Goal: Task Accomplishment & Management: Complete application form

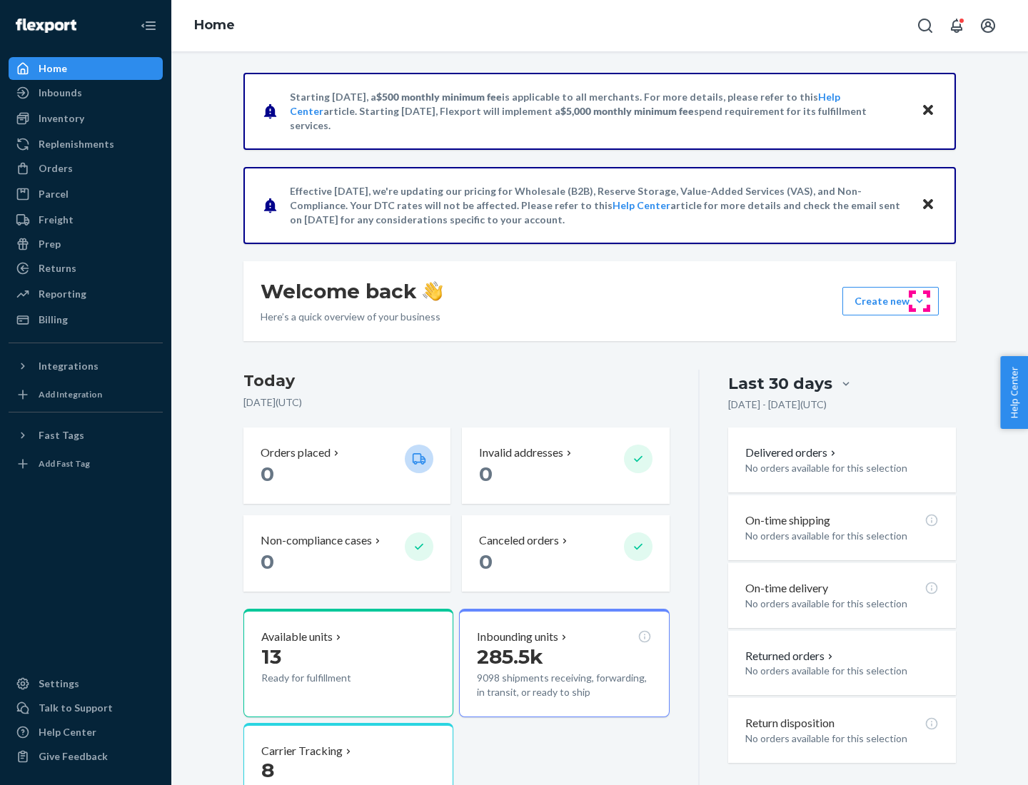
click at [919, 301] on button "Create new Create new inbound Create new order Create new product" at bounding box center [890, 301] width 96 height 29
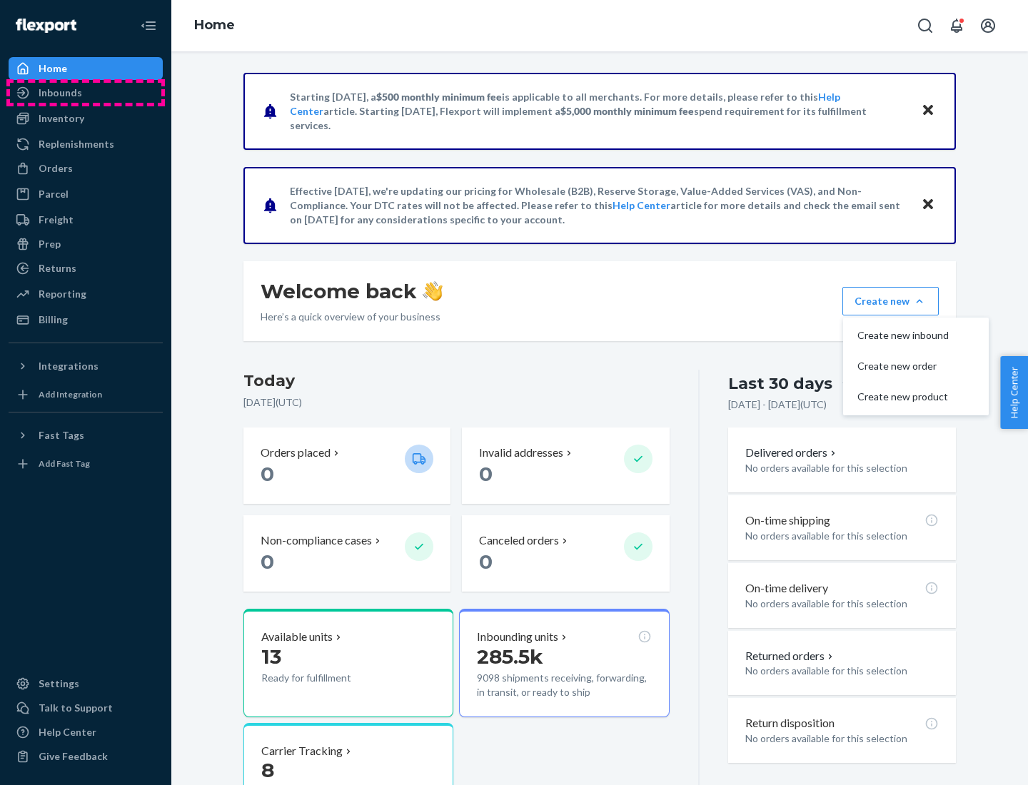
click at [86, 93] on div "Inbounds" at bounding box center [85, 93] width 151 height 20
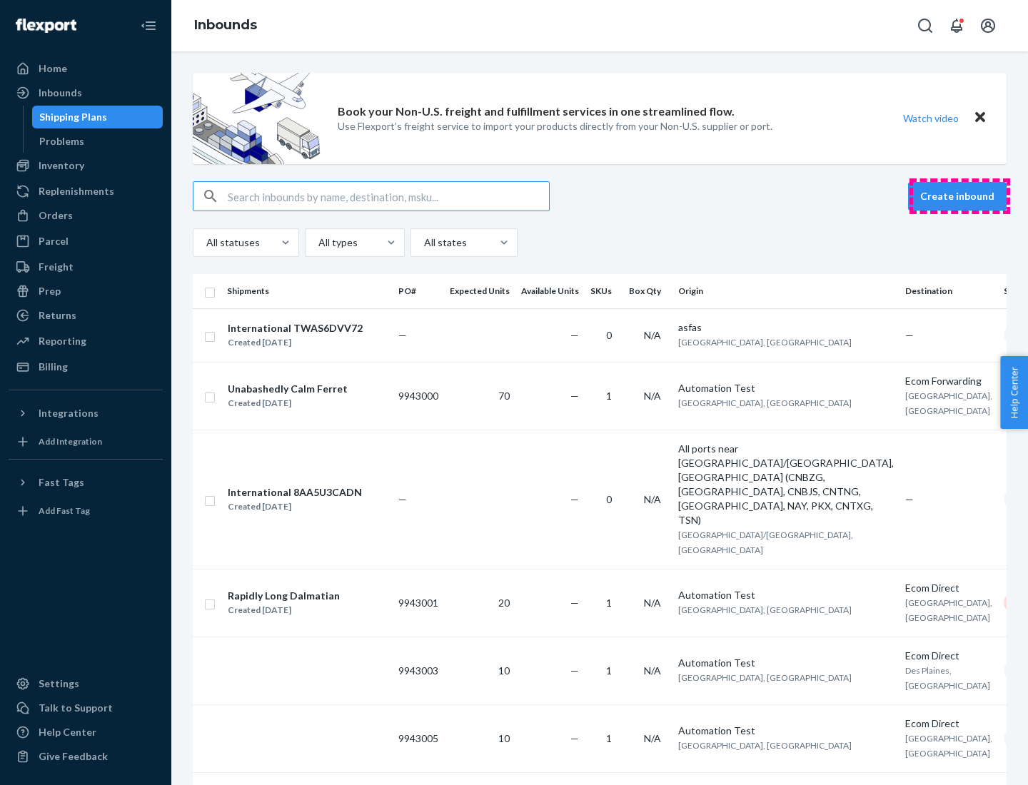
click at [959, 196] on button "Create inbound" at bounding box center [957, 196] width 99 height 29
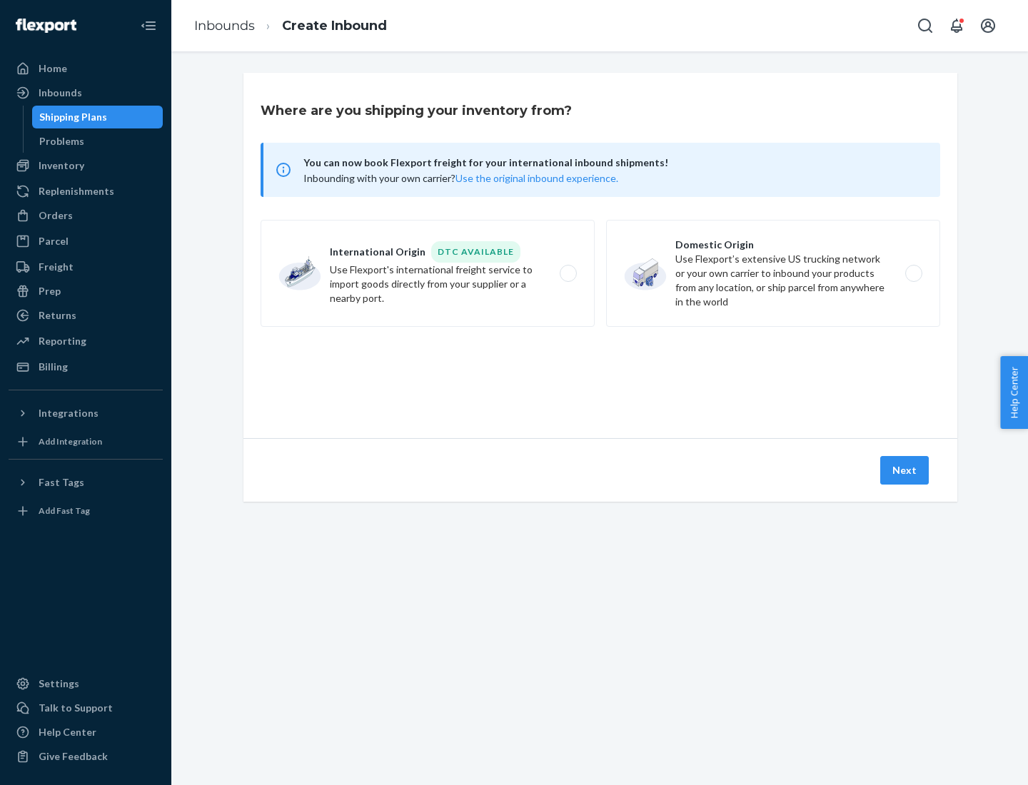
click at [773, 273] on label "Domestic Origin Use Flexport’s extensive US trucking network or your own carrie…" at bounding box center [773, 273] width 334 height 107
click at [913, 273] on input "Domestic Origin Use Flexport’s extensive US trucking network or your own carrie…" at bounding box center [917, 273] width 9 height 9
radio input "true"
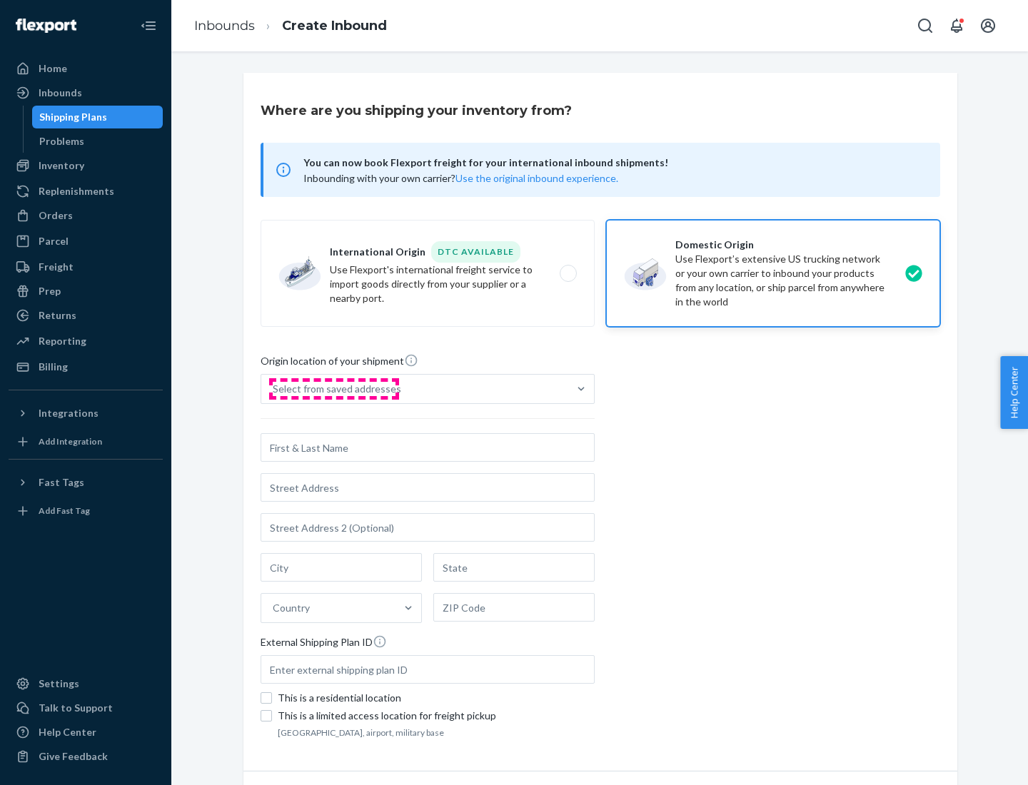
click at [333, 389] on div "Select from saved addresses" at bounding box center [337, 389] width 128 height 14
click at [274, 389] on input "Select from saved addresses" at bounding box center [273, 389] width 1 height 14
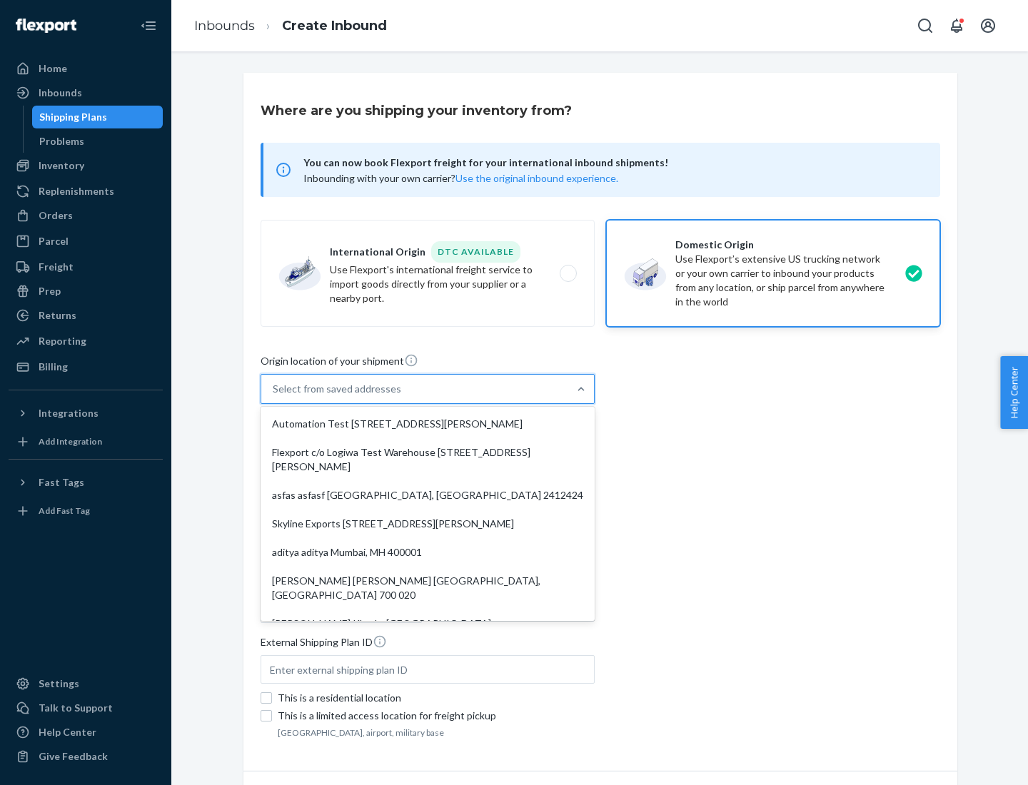
scroll to position [6, 0]
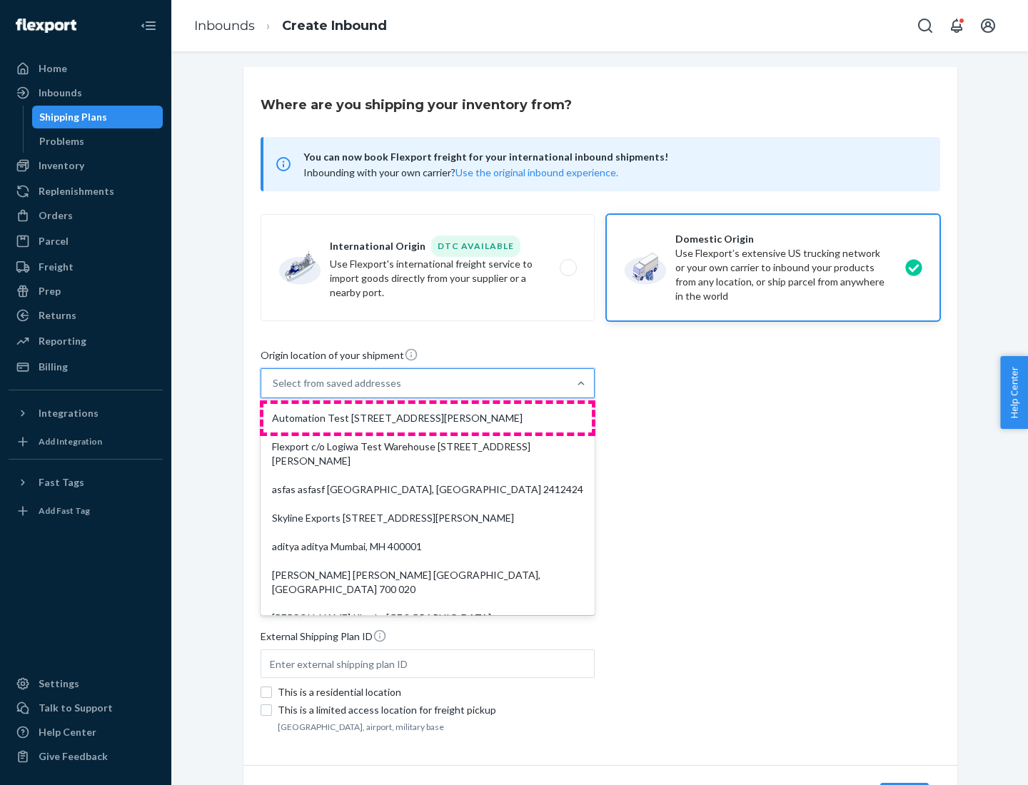
click at [428, 418] on div "Automation Test [STREET_ADDRESS][PERSON_NAME]" at bounding box center [427, 418] width 328 height 29
click at [274, 390] on input "option Automation Test [STREET_ADDRESS][PERSON_NAME]. 9 results available. Use …" at bounding box center [273, 383] width 1 height 14
type input "Automation Test"
type input "[STREET_ADDRESS][PERSON_NAME]"
type input "9th Floor"
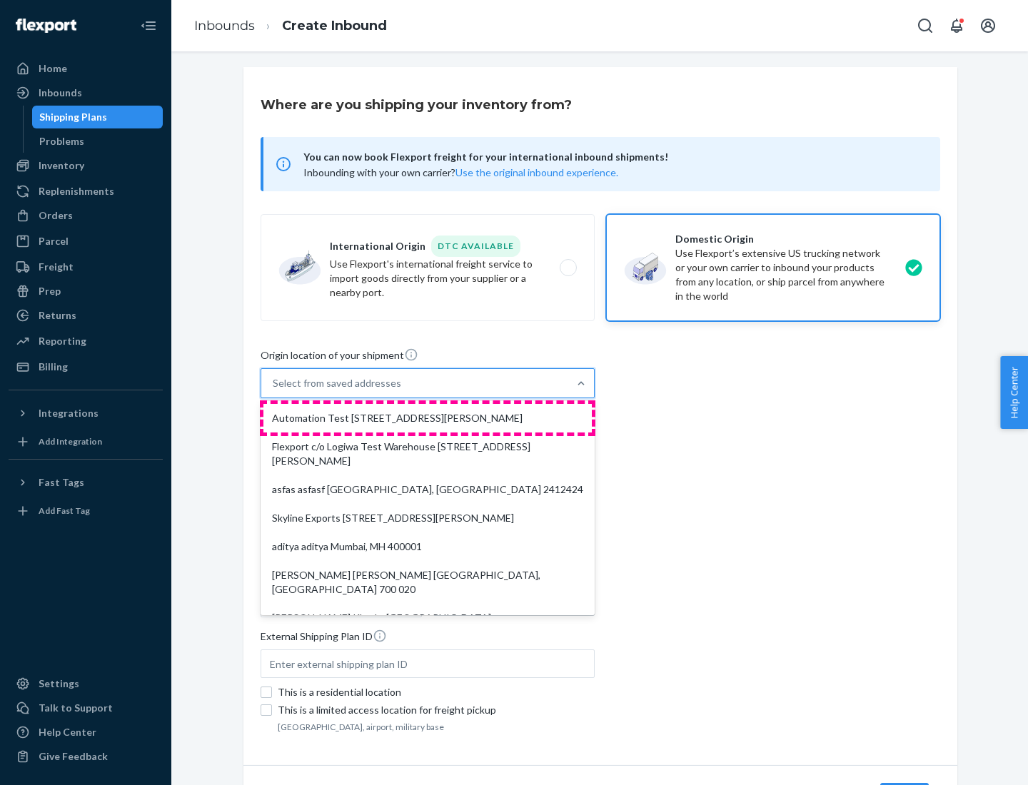
type input "[GEOGRAPHIC_DATA]"
type input "CA"
type input "94104"
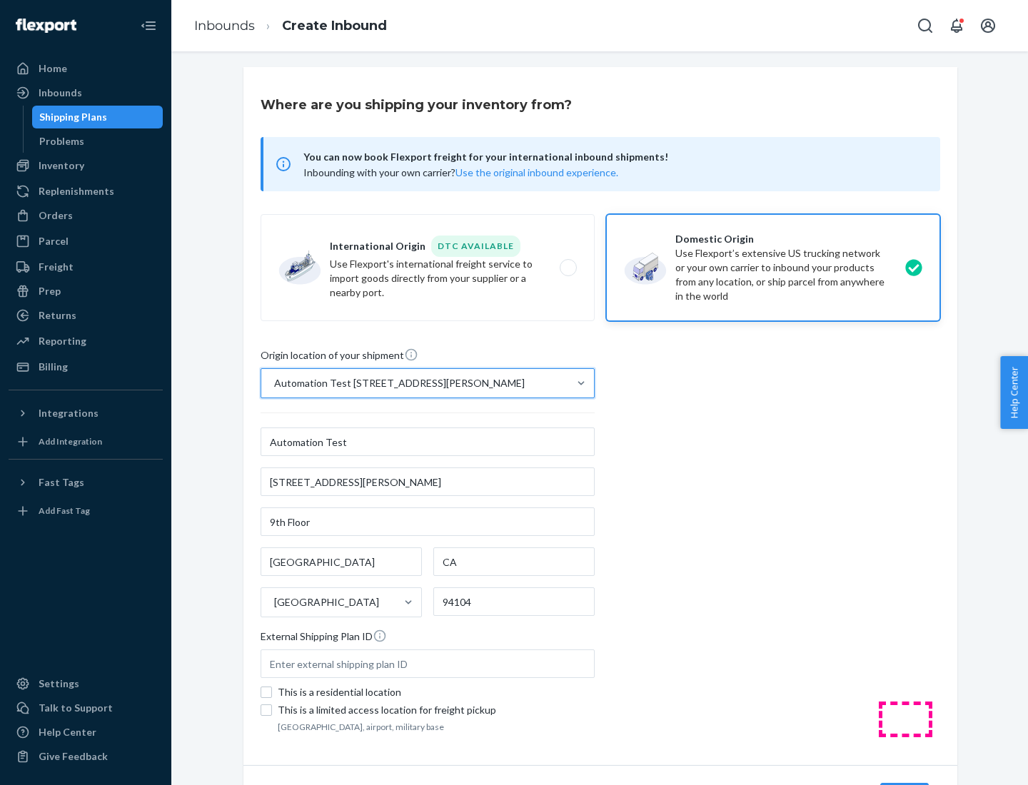
scroll to position [84, 0]
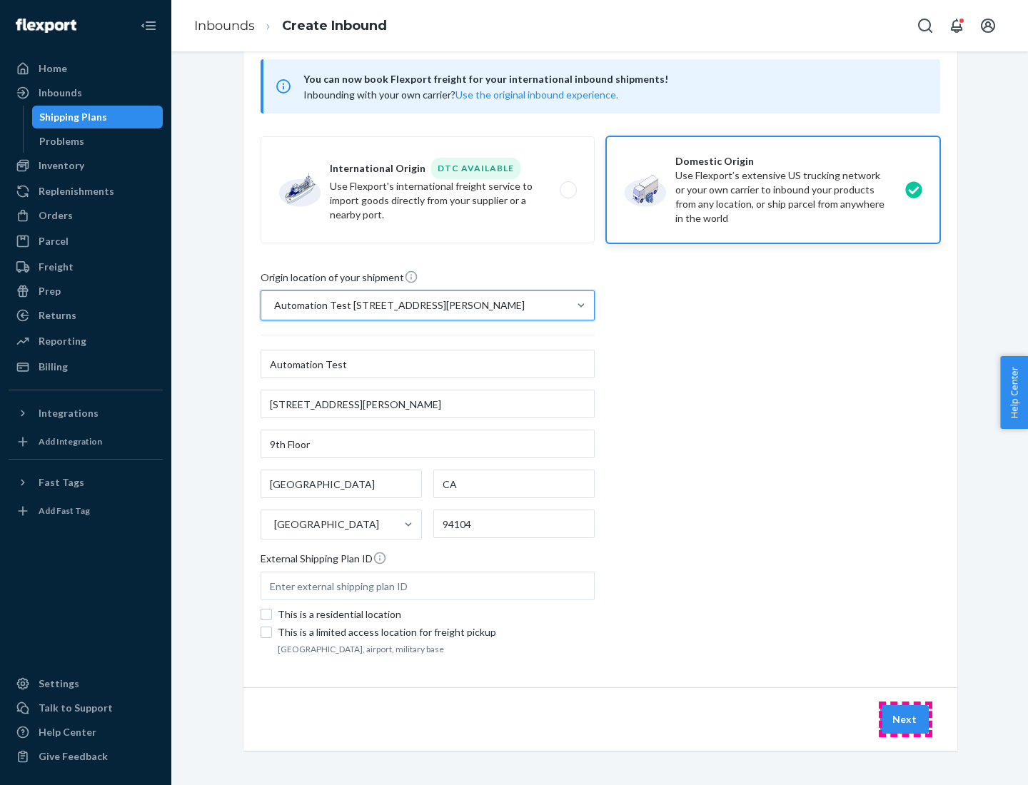
click at [905, 720] on button "Next" at bounding box center [904, 719] width 49 height 29
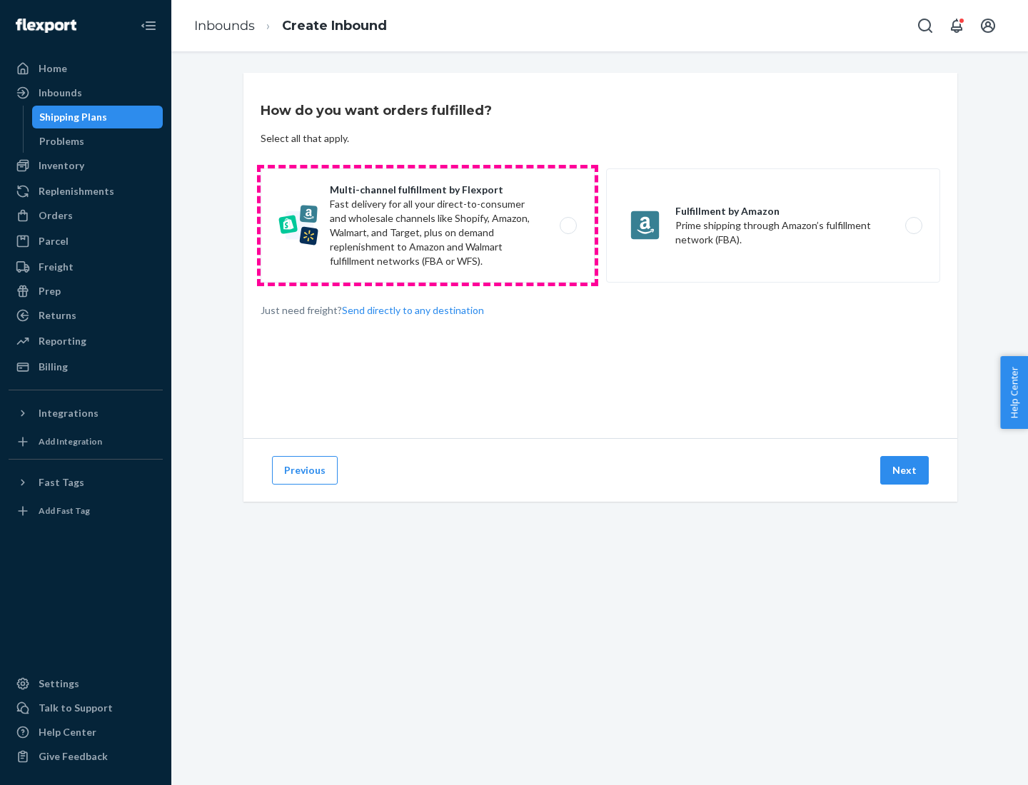
click at [428, 226] on label "Multi-channel fulfillment by Flexport Fast delivery for all your direct-to-cons…" at bounding box center [428, 225] width 334 height 114
click at [567, 226] on input "Multi-channel fulfillment by Flexport Fast delivery for all your direct-to-cons…" at bounding box center [571, 225] width 9 height 9
radio input "true"
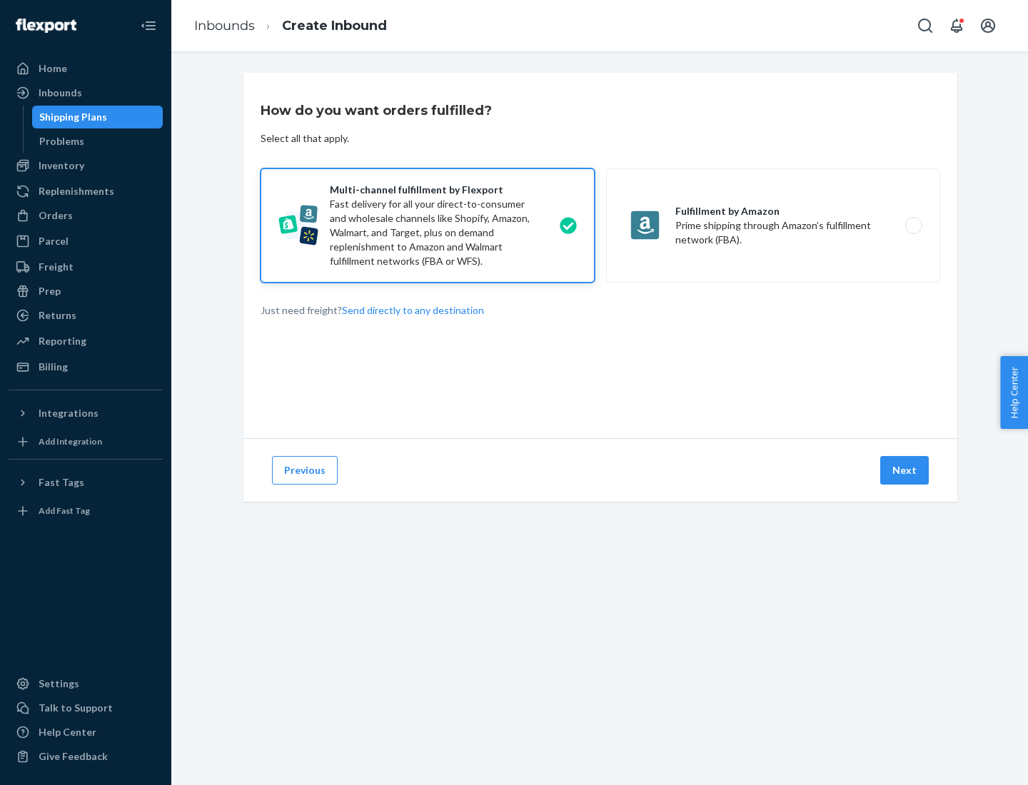
click at [905, 470] on button "Next" at bounding box center [904, 470] width 49 height 29
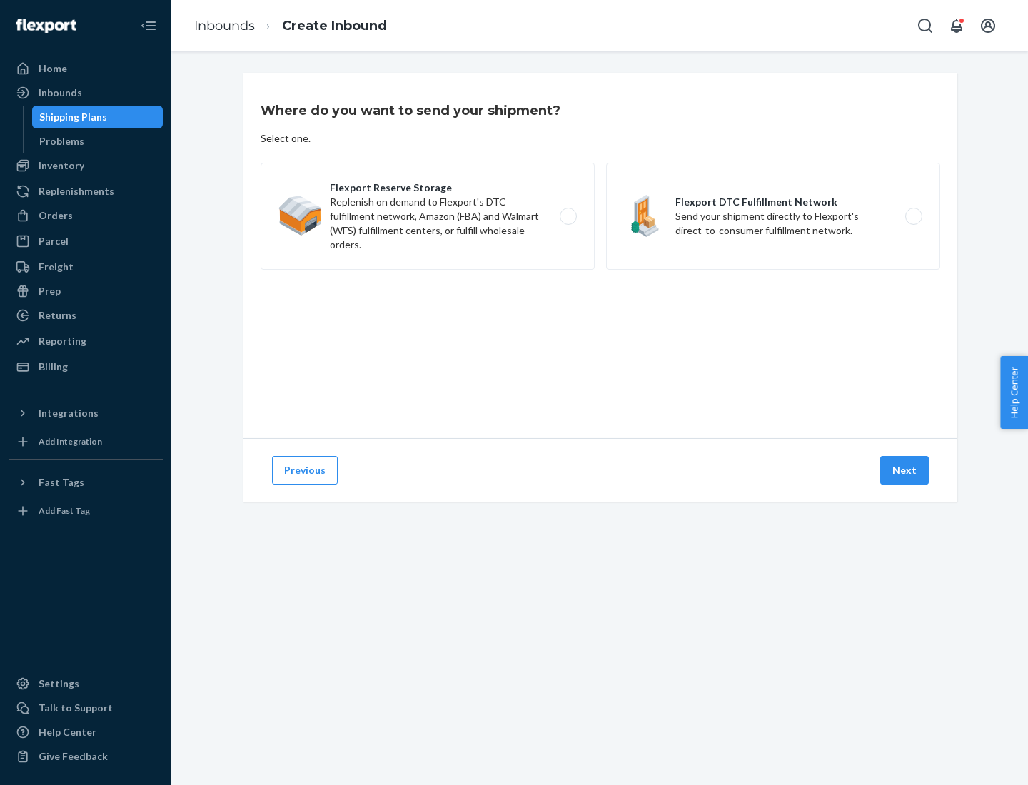
click at [773, 216] on label "Flexport DTC Fulfillment Network Send your shipment directly to Flexport's dire…" at bounding box center [773, 216] width 334 height 107
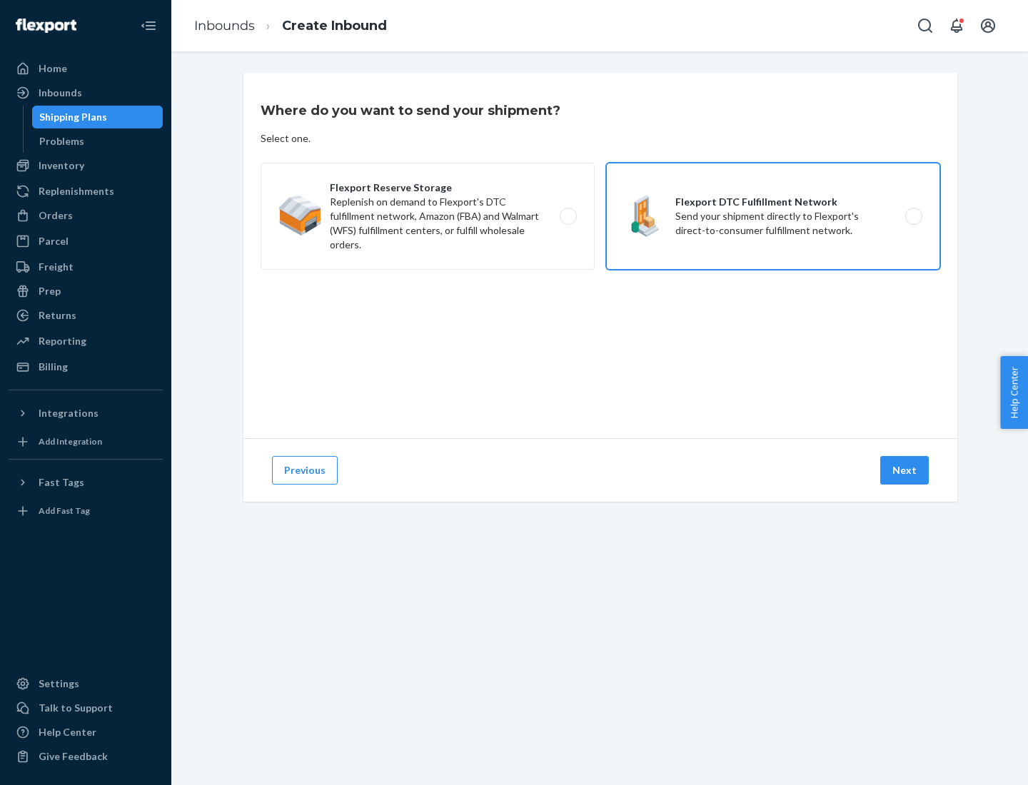
click at [913, 216] on input "Flexport DTC Fulfillment Network Send your shipment directly to Flexport's dire…" at bounding box center [917, 216] width 9 height 9
radio input "true"
click at [905, 470] on button "Next" at bounding box center [904, 470] width 49 height 29
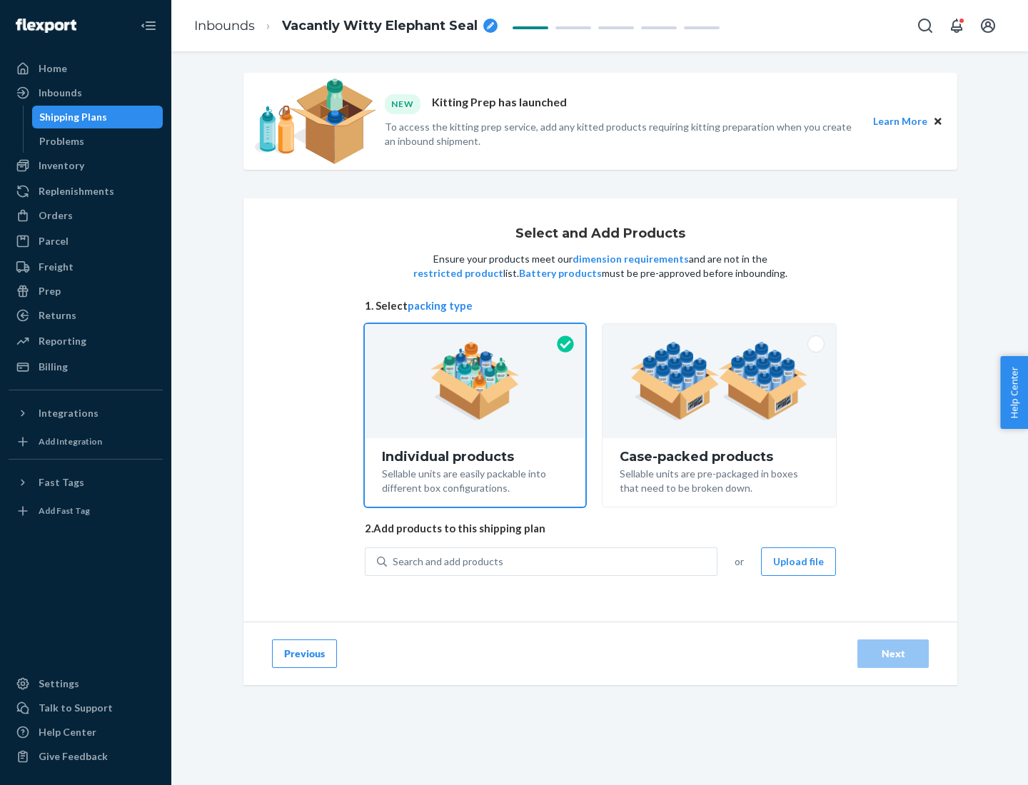
click at [720, 381] on img at bounding box center [719, 381] width 178 height 79
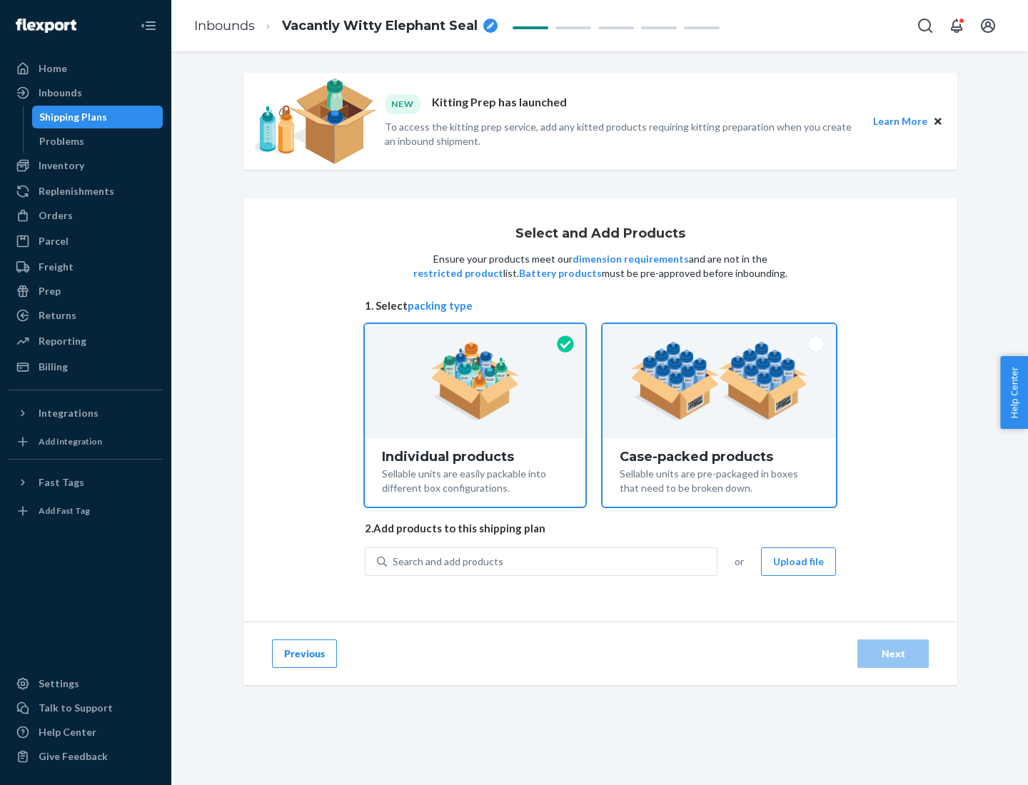
click at [720, 333] on input "Case-packed products Sellable units are pre-packaged in boxes that need to be b…" at bounding box center [719, 328] width 9 height 9
radio input "true"
radio input "false"
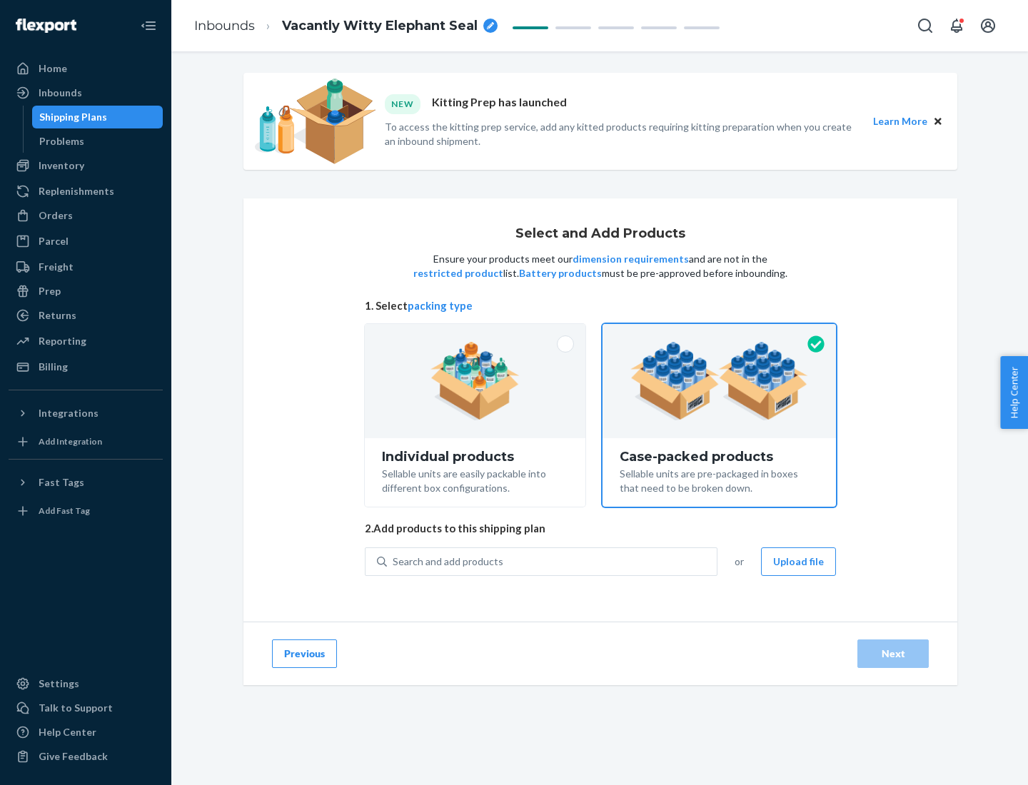
click at [552, 561] on div "Search and add products" at bounding box center [552, 562] width 330 height 26
click at [394, 561] on input "Search and add products" at bounding box center [393, 562] width 1 height 14
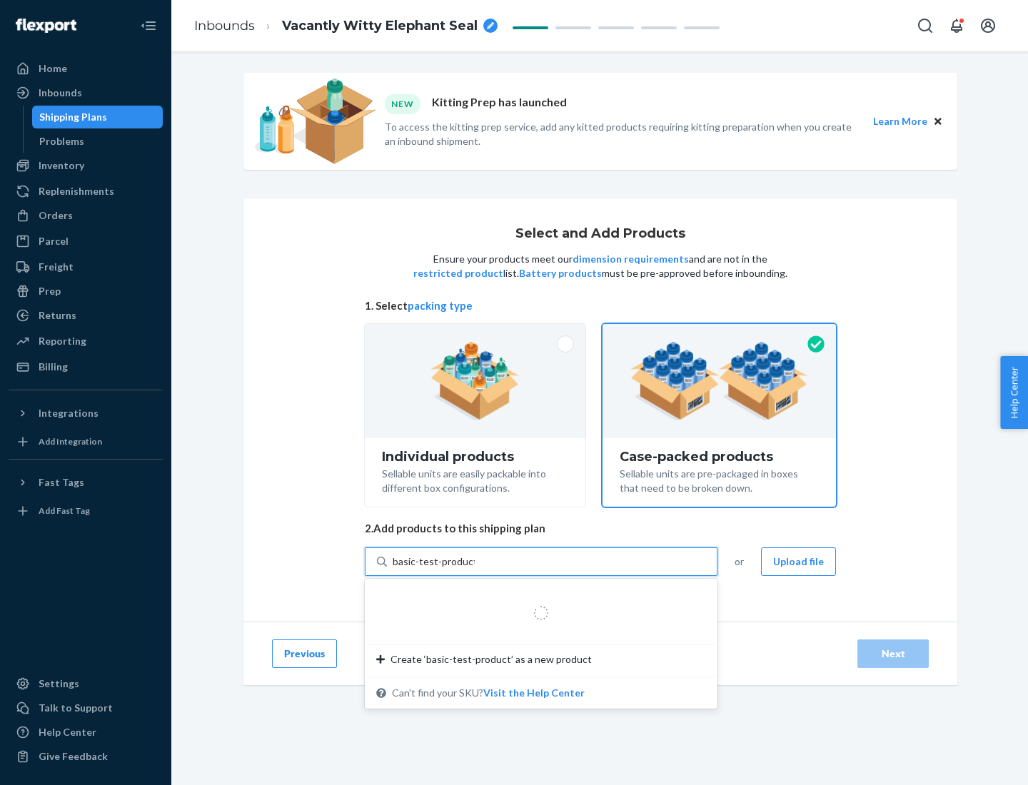
type input "basic-test-product-1"
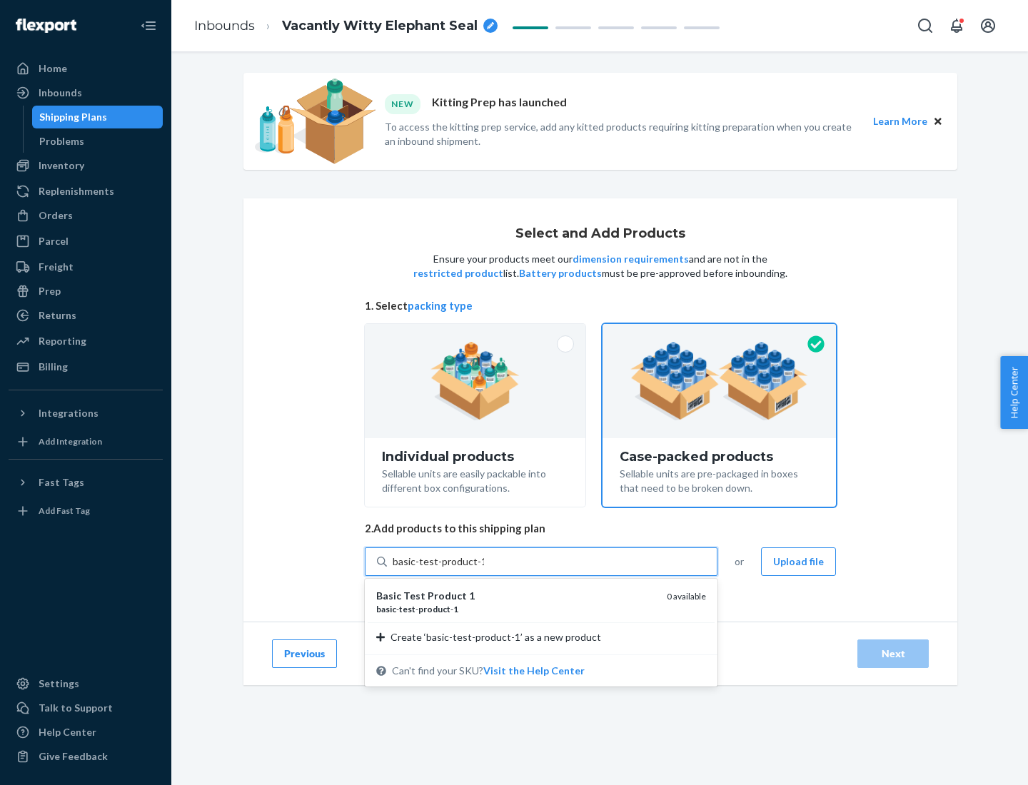
click at [516, 609] on div "basic - test - product - 1" at bounding box center [515, 609] width 279 height 12
click at [484, 569] on input "basic-test-product-1" at bounding box center [438, 562] width 91 height 14
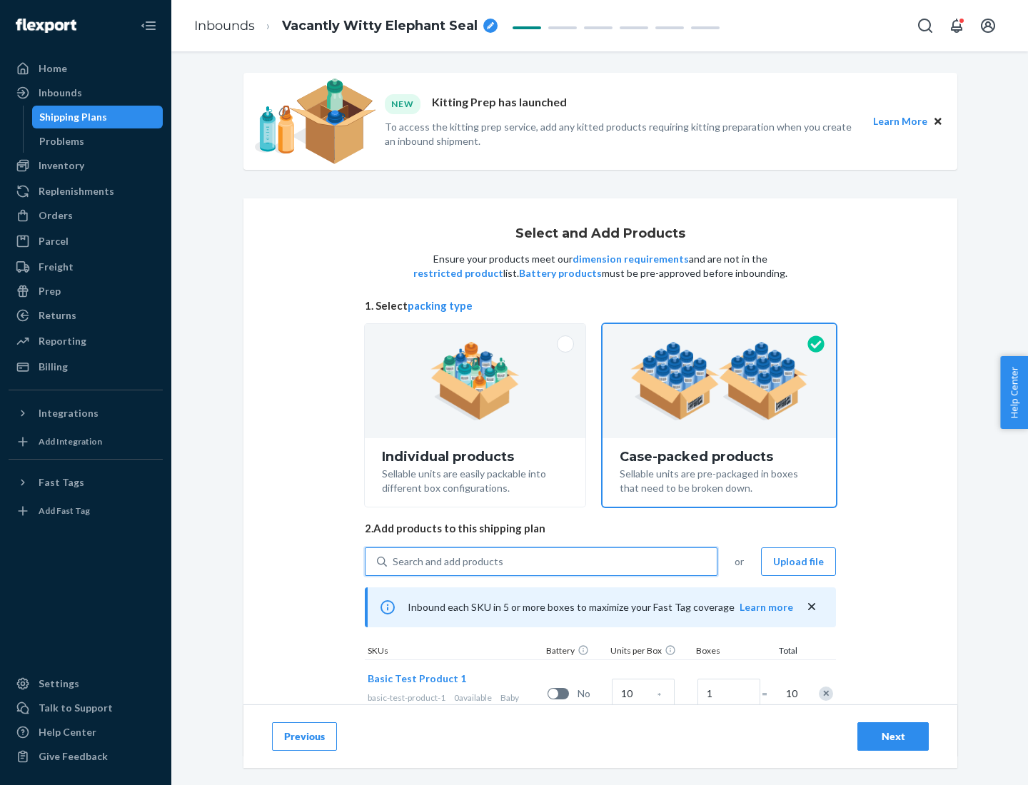
scroll to position [51, 0]
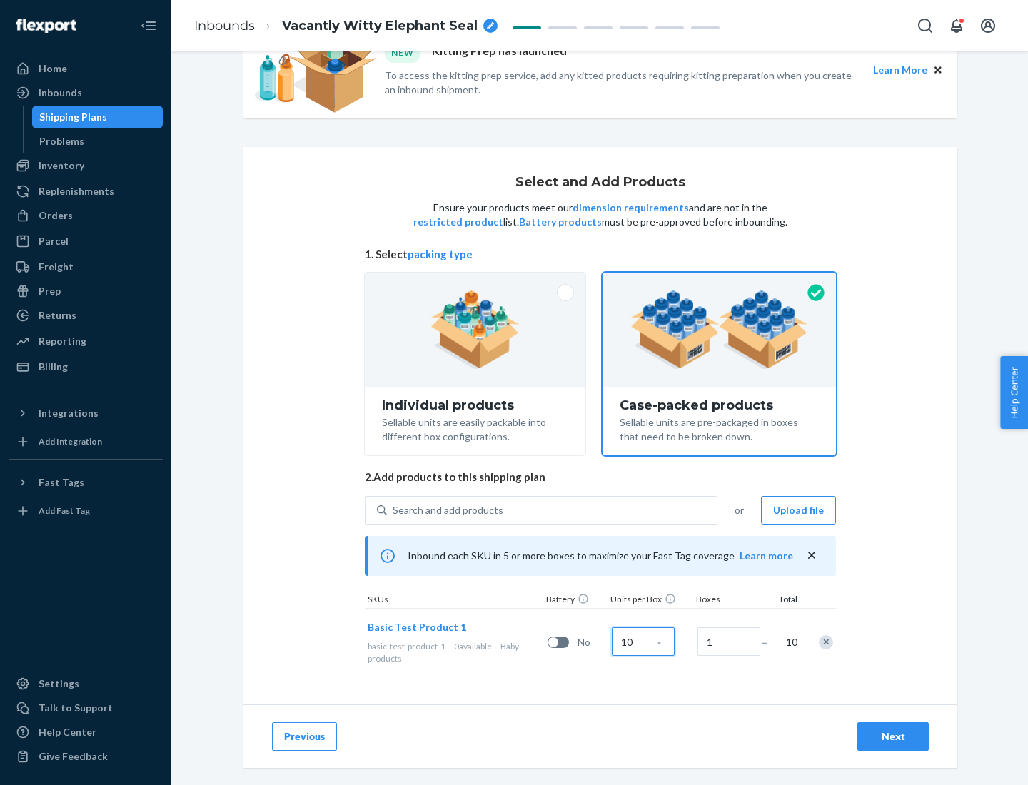
type input "10"
type input "7"
click at [893, 737] on div "Next" at bounding box center [892, 736] width 47 height 14
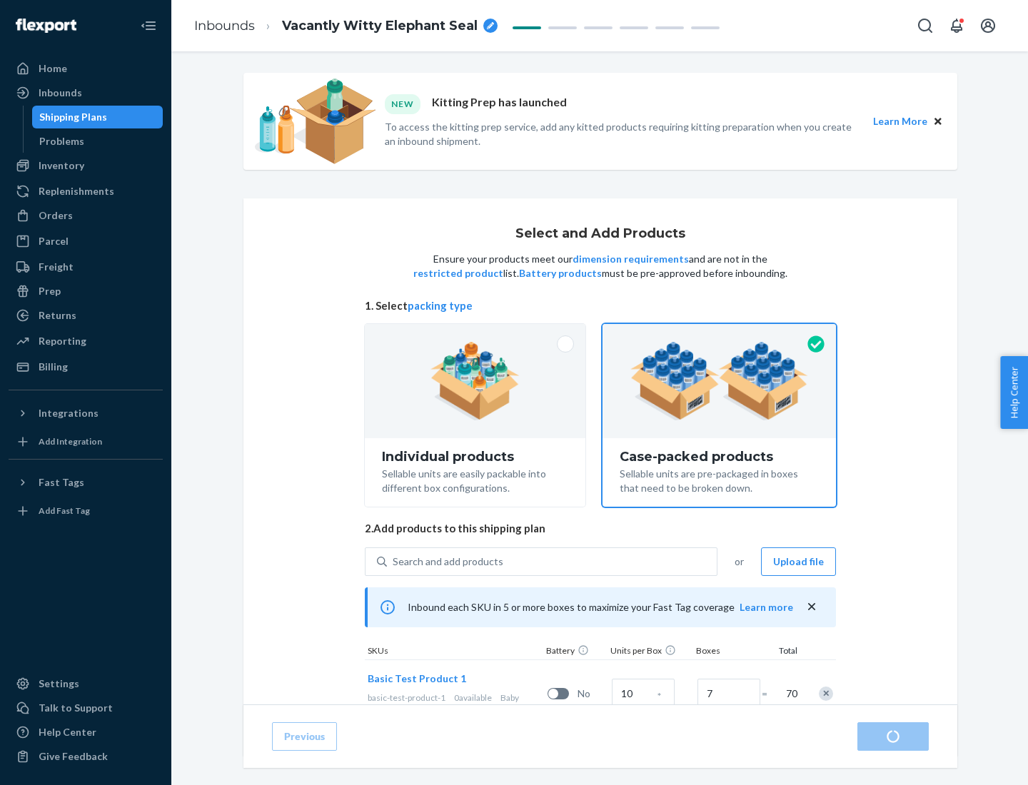
radio input "true"
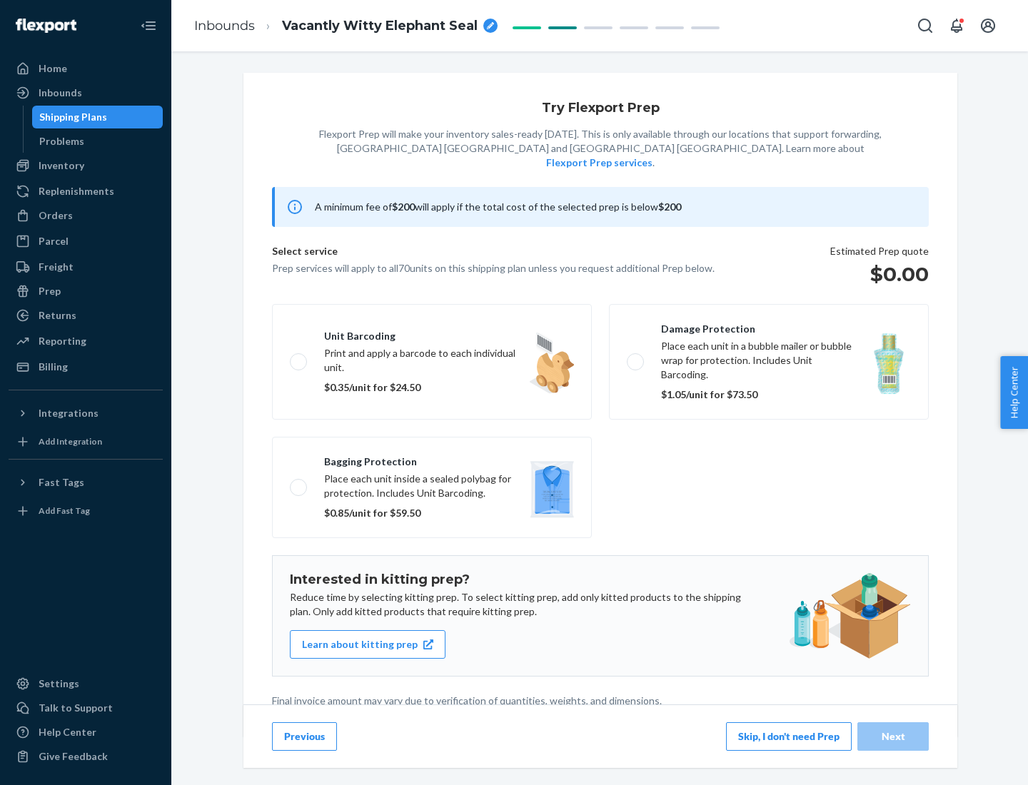
scroll to position [4, 0]
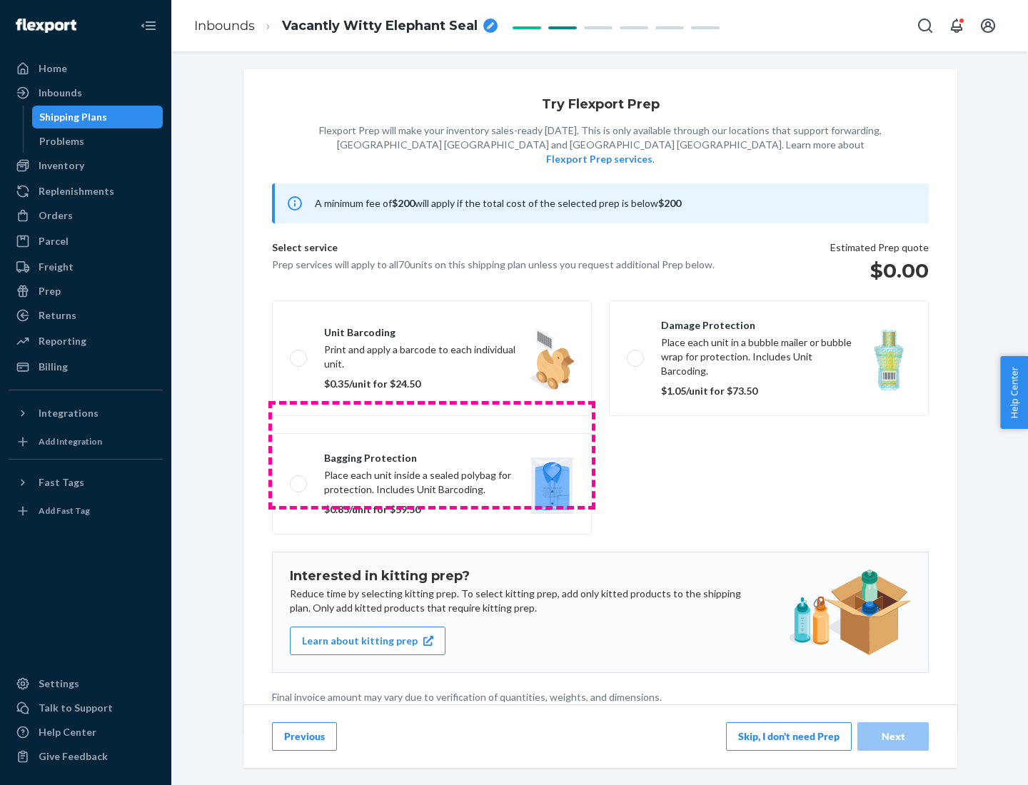
click at [432, 455] on label "Bagging protection Place each unit inside a sealed polybag for protection. Incl…" at bounding box center [432, 483] width 320 height 101
click at [299, 479] on input "Bagging protection Place each unit inside a sealed polybag for protection. Incl…" at bounding box center [294, 483] width 9 height 9
checkbox input "true"
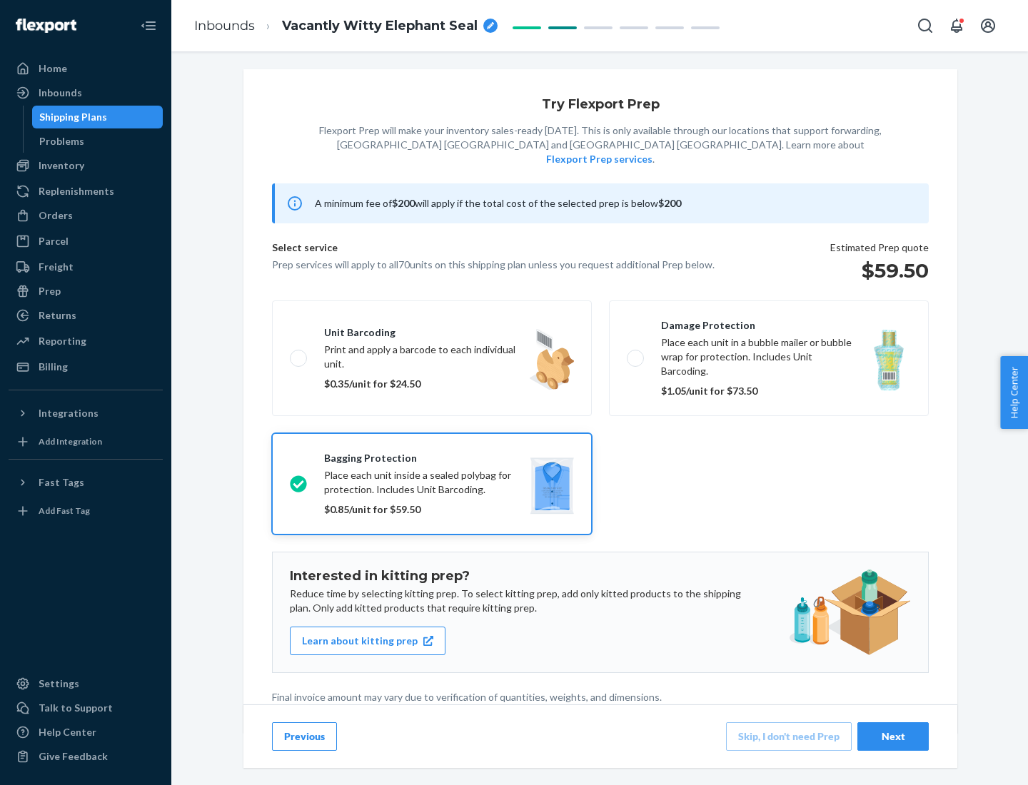
click at [893, 736] on div "Next" at bounding box center [892, 736] width 47 height 14
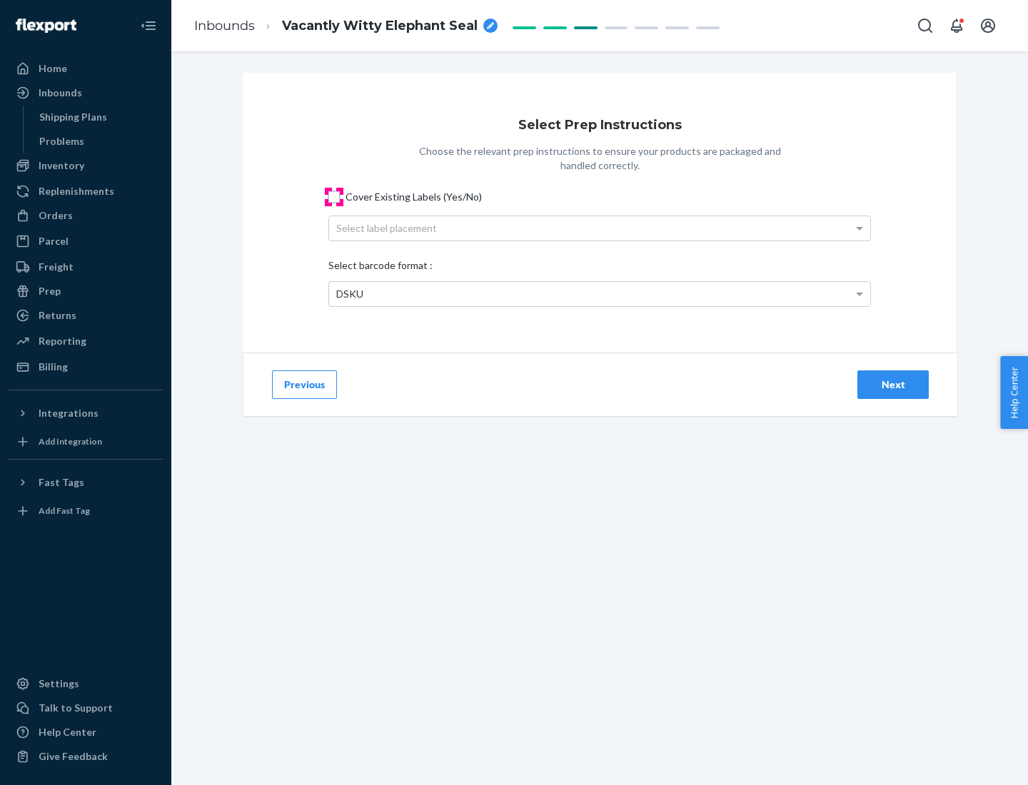
click at [334, 196] on input "Cover Existing Labels (Yes/No)" at bounding box center [333, 196] width 11 height 11
checkbox input "true"
click at [600, 228] on div "Select label placement" at bounding box center [599, 228] width 541 height 24
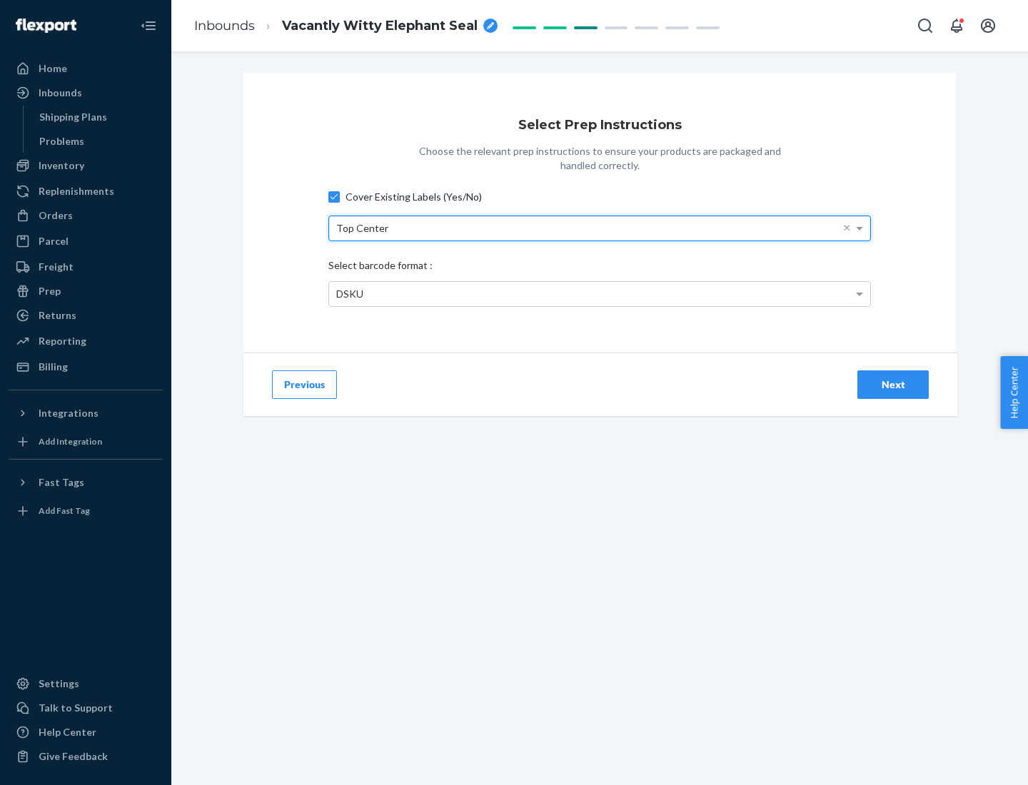
click at [600, 293] on div "DSKU" at bounding box center [599, 294] width 541 height 24
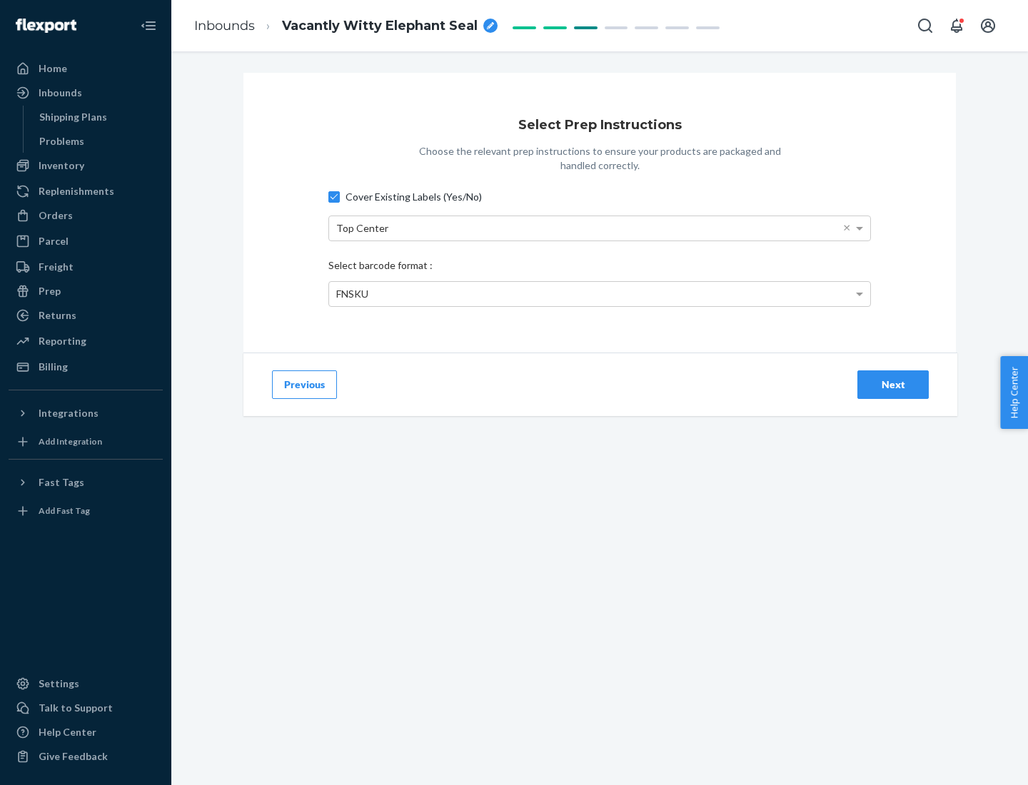
click at [893, 384] on div "Next" at bounding box center [892, 385] width 47 height 14
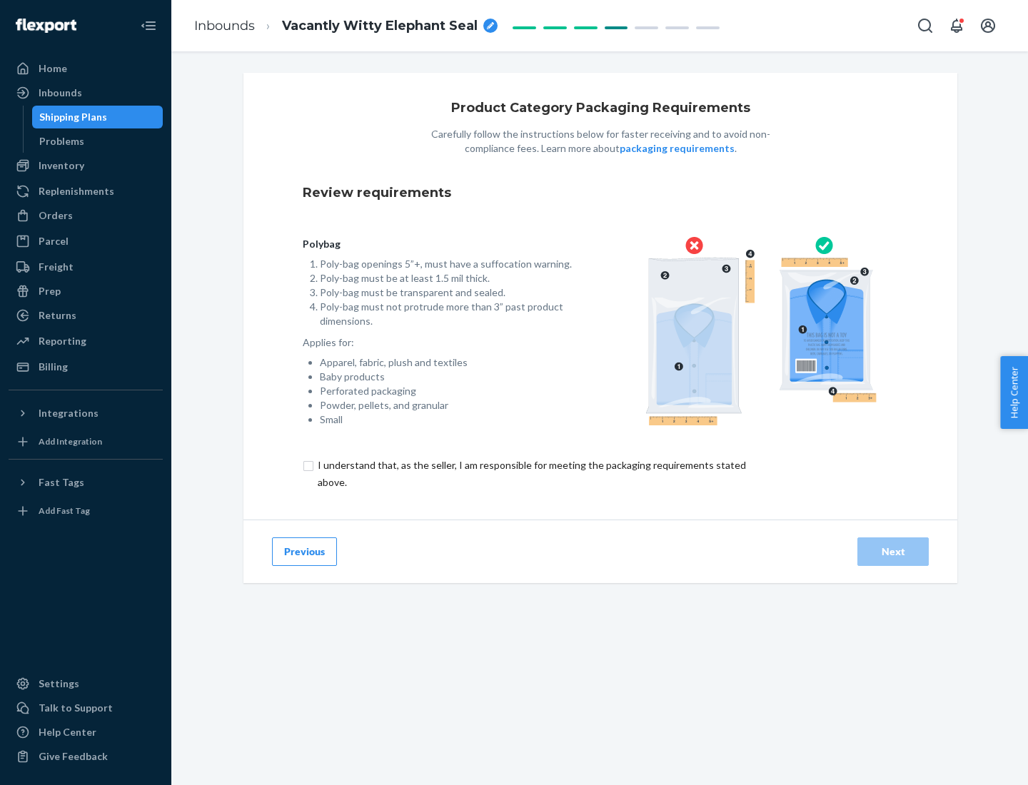
click at [530, 473] on input "checkbox" at bounding box center [540, 474] width 475 height 34
checkbox input "true"
click at [893, 551] on div "Next" at bounding box center [892, 552] width 47 height 14
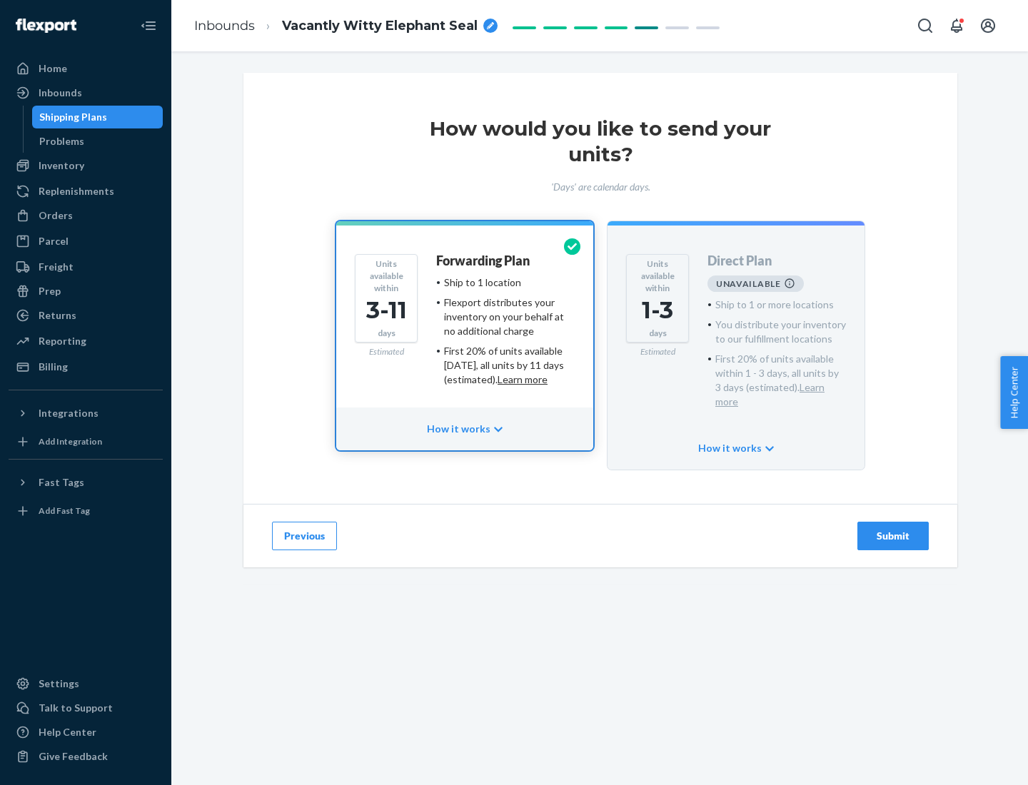
click at [484, 261] on h4 "Forwarding Plan" at bounding box center [483, 261] width 94 height 14
click at [893, 529] on div "Submit" at bounding box center [892, 536] width 47 height 14
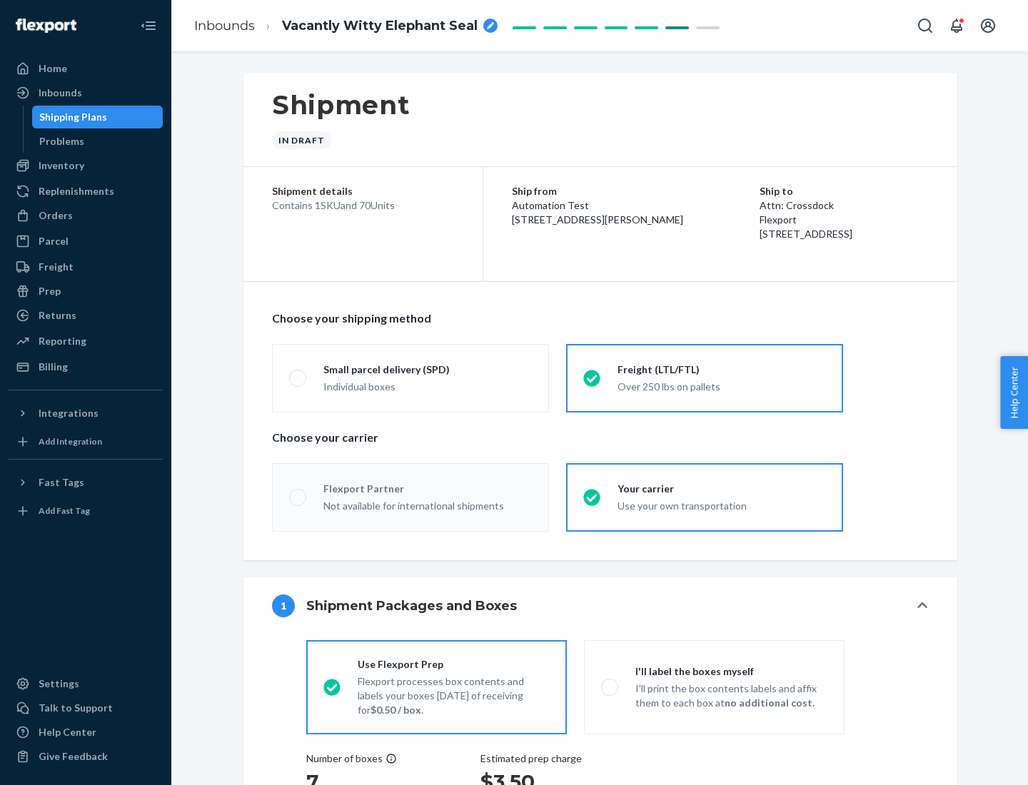
radio input "true"
radio input "false"
radio input "true"
radio input "false"
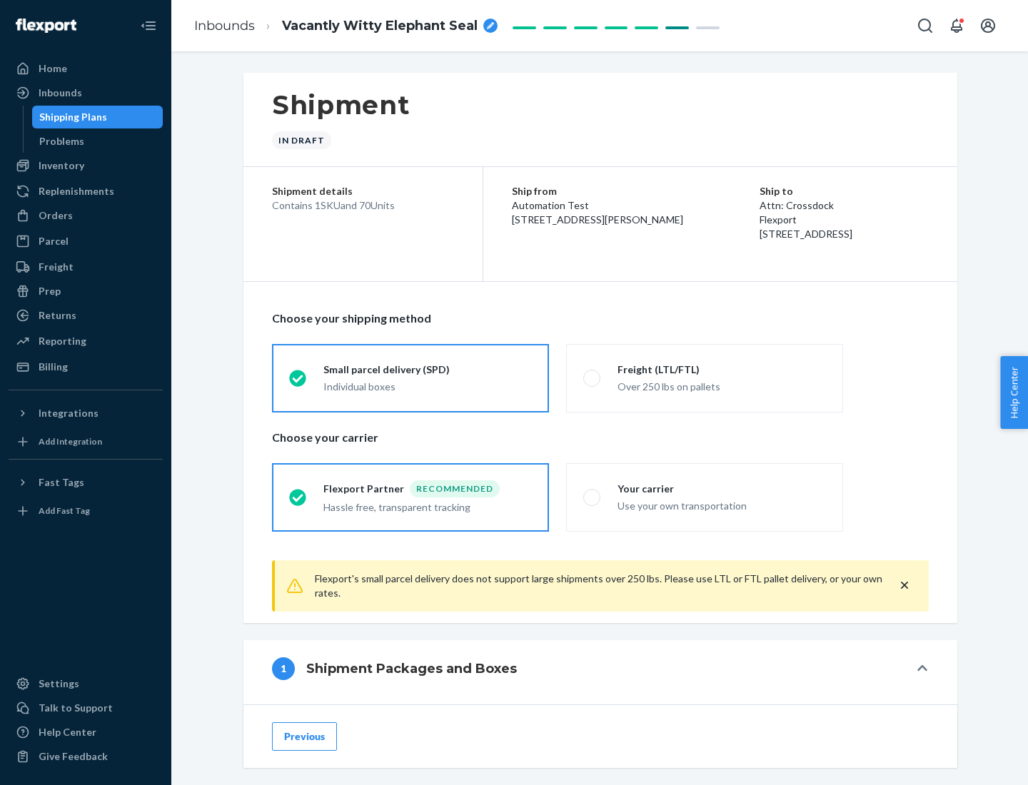
click at [428, 386] on div "Individual boxes" at bounding box center [427, 387] width 208 height 14
click at [298, 383] on input "Small parcel delivery (SPD) Individual boxes" at bounding box center [293, 377] width 9 height 9
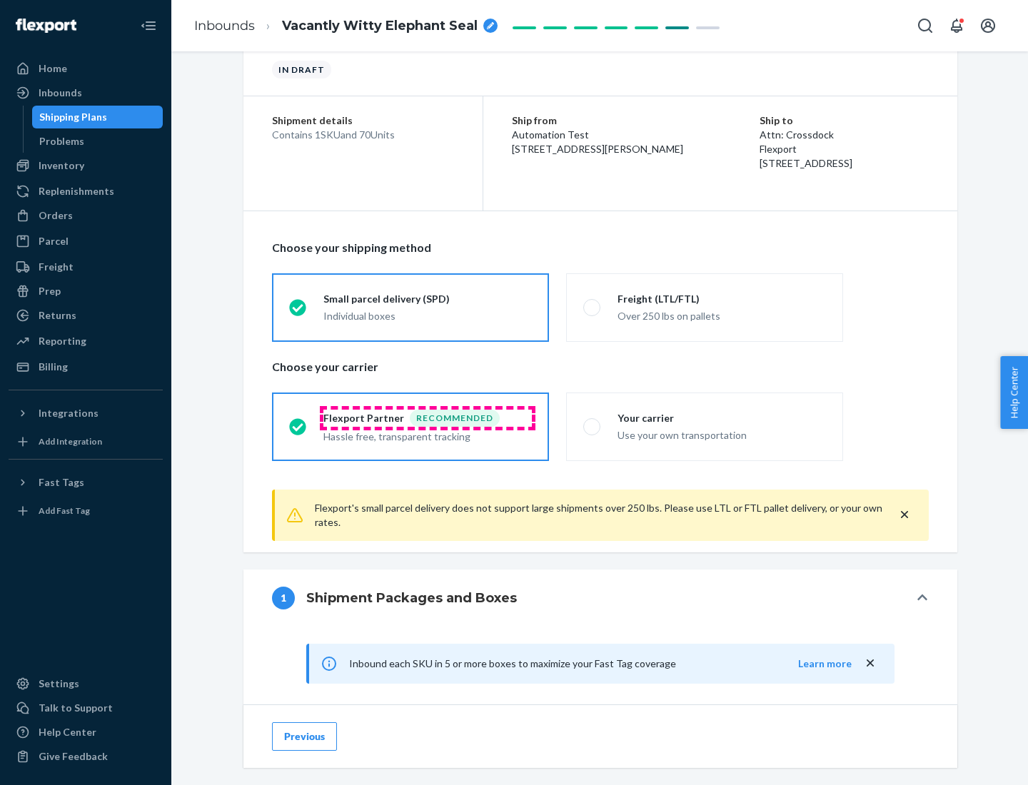
click at [428, 418] on div "Recommended" at bounding box center [455, 418] width 90 height 17
click at [298, 422] on input "Flexport Partner Recommended Hassle free, transparent tracking" at bounding box center [293, 426] width 9 height 9
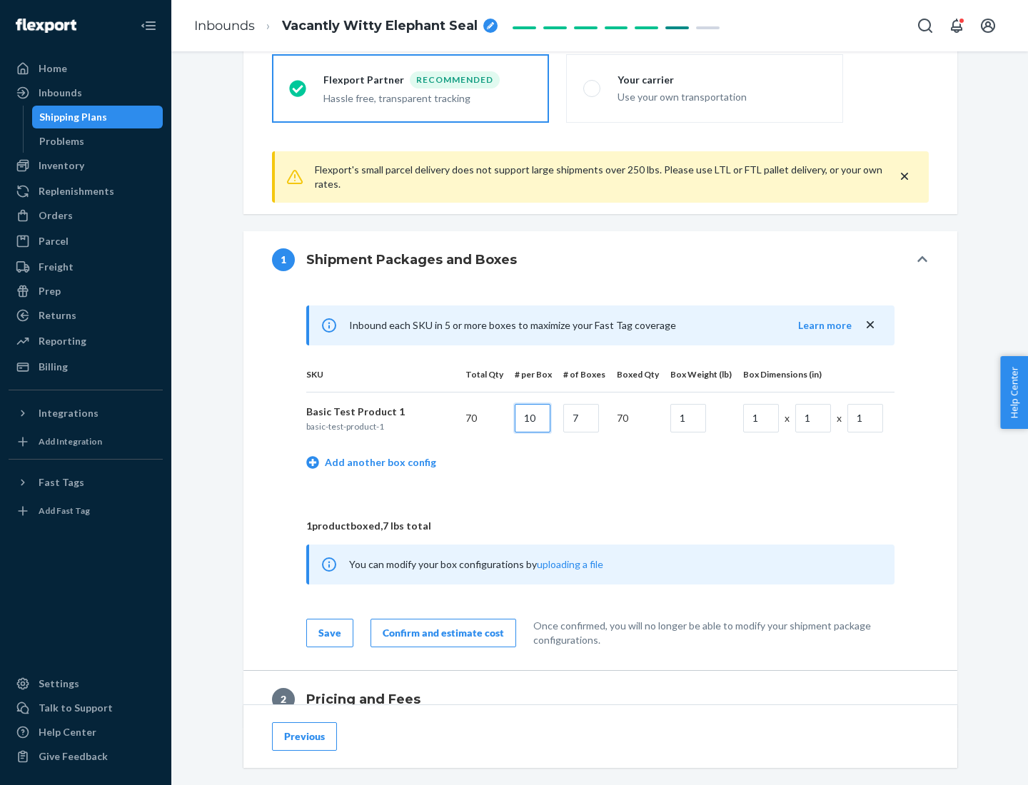
type input "10"
type input "7"
type input "1"
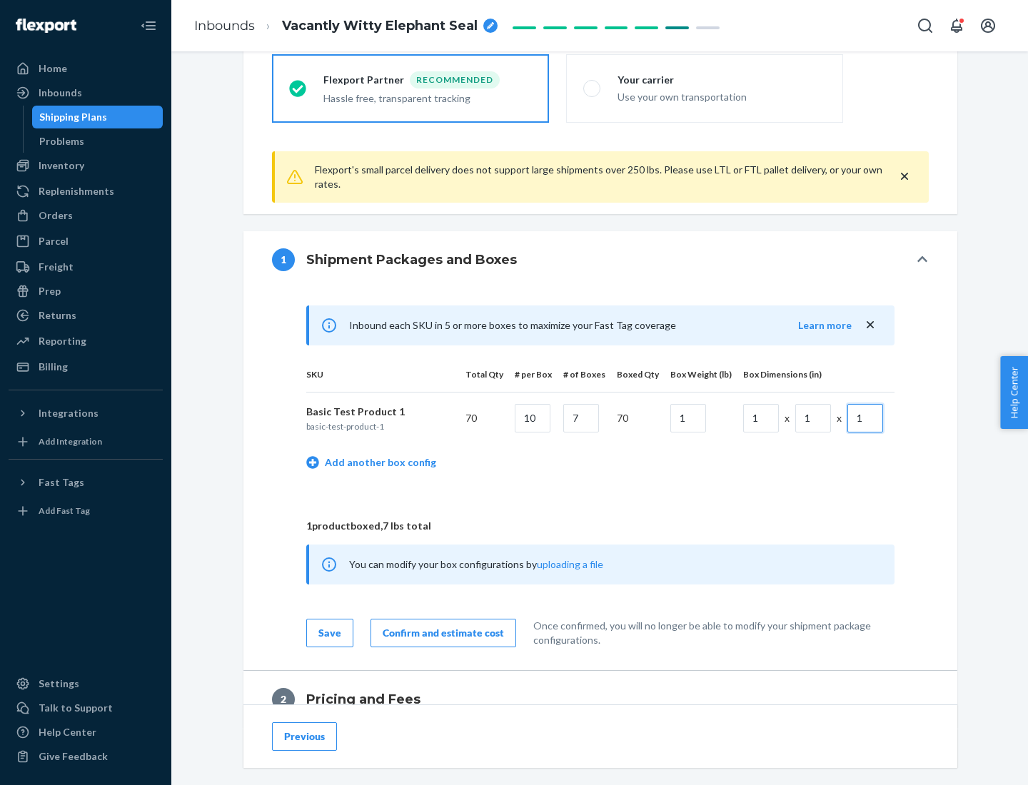
scroll to position [624, 0]
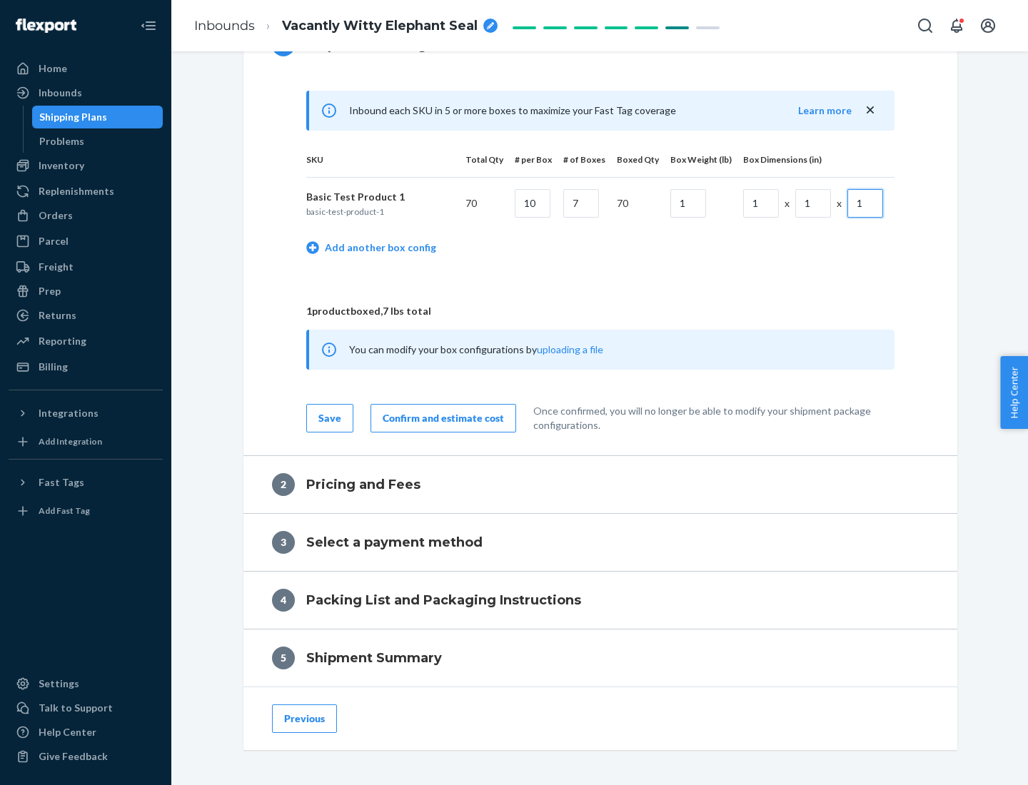
type input "1"
click at [440, 418] on div "Confirm and estimate cost" at bounding box center [443, 418] width 121 height 14
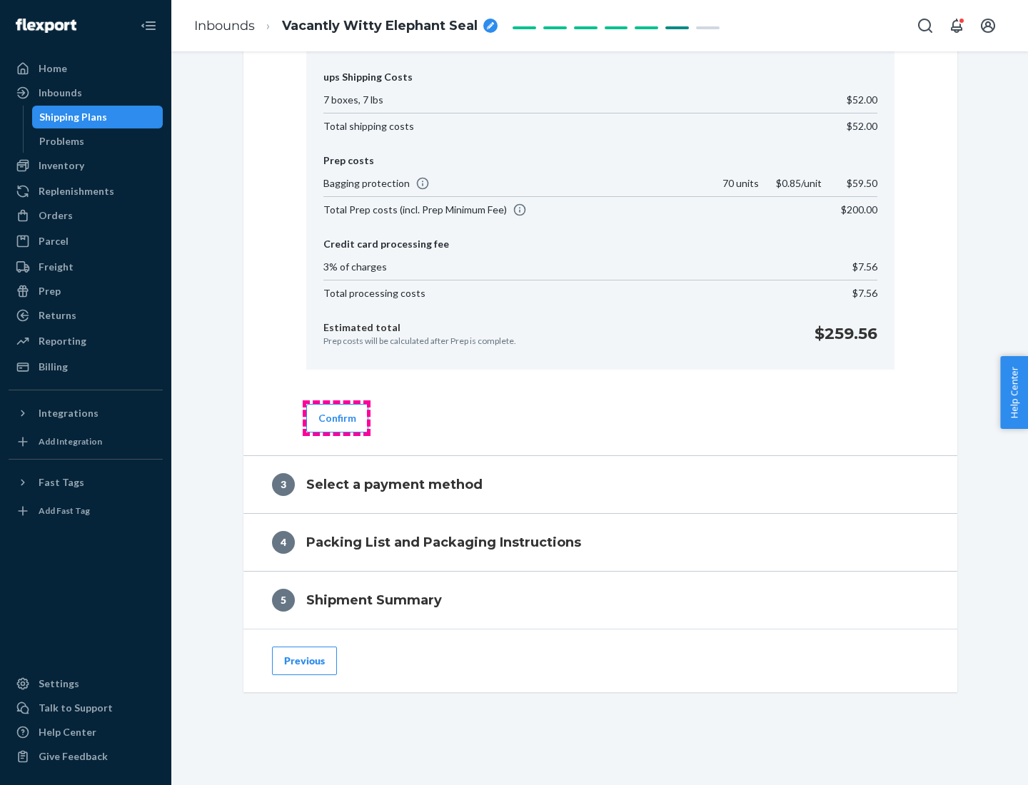
click at [336, 418] on button "Confirm" at bounding box center [337, 418] width 62 height 29
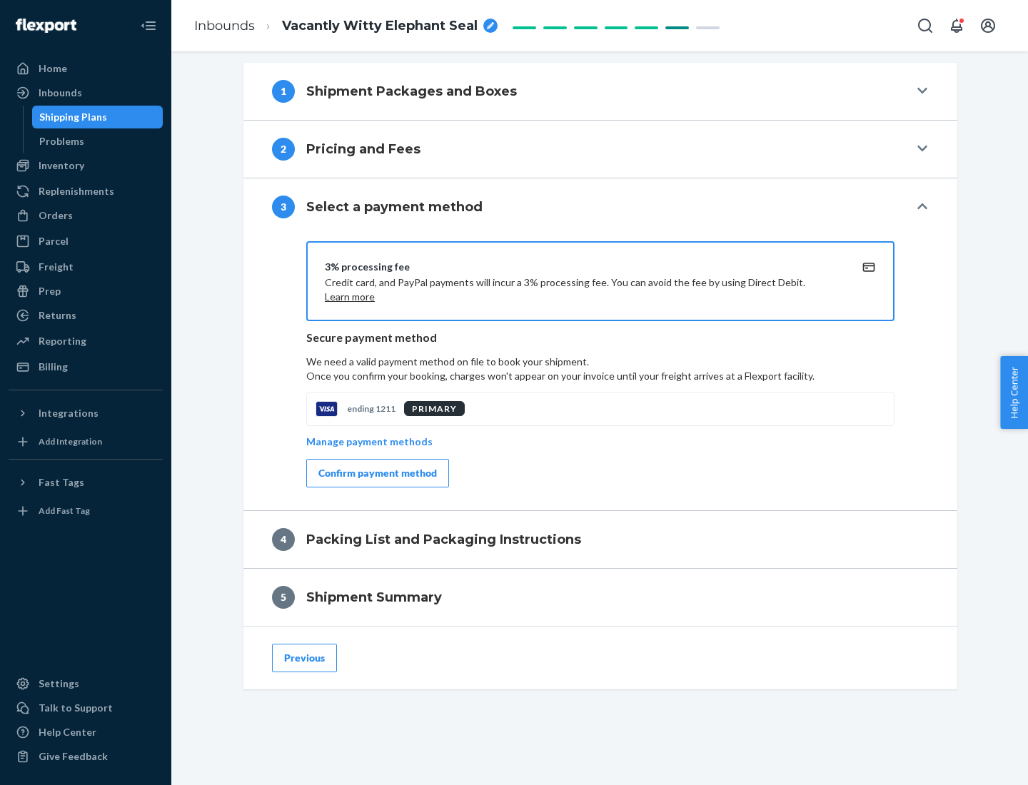
click at [376, 473] on div "Confirm payment method" at bounding box center [377, 473] width 118 height 14
